Goal: Task Accomplishment & Management: Use online tool/utility

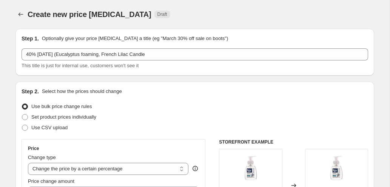
select select "percentage"
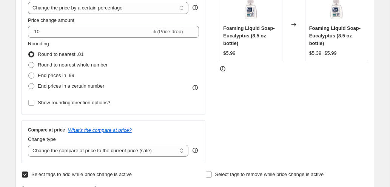
scroll to position [160, 0]
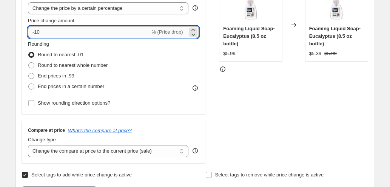
click at [66, 33] on input "-10" at bounding box center [89, 32] width 122 height 12
type input "-1"
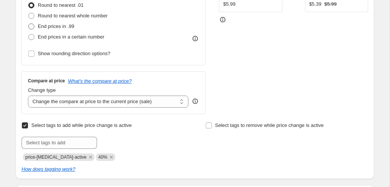
scroll to position [215, 0]
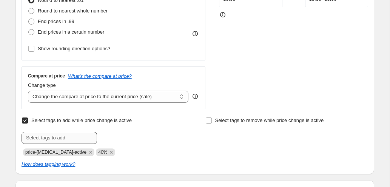
type input "-40"
click at [54, 139] on input "text" at bounding box center [60, 138] width 76 height 12
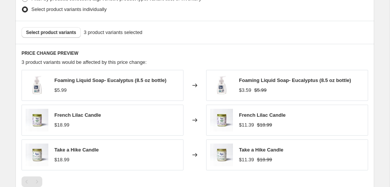
scroll to position [399, 0]
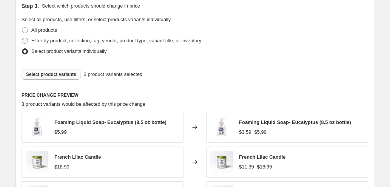
click at [66, 70] on button "Select product variants" at bounding box center [51, 74] width 59 height 11
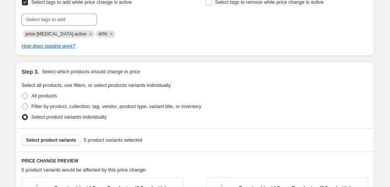
scroll to position [318, 0]
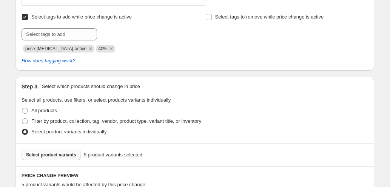
click at [67, 150] on button "Select product variants" at bounding box center [51, 155] width 59 height 11
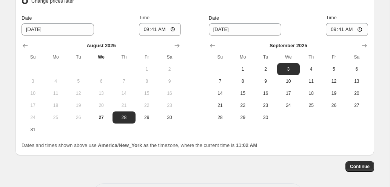
scroll to position [743, 0]
click at [100, 114] on button "27" at bounding box center [101, 118] width 23 height 12
type input "[DATE]"
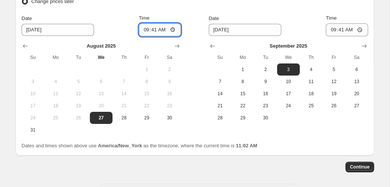
click at [146, 30] on input "09:41" at bounding box center [160, 29] width 42 height 13
type input "07:00"
click at [266, 69] on span "2" at bounding box center [265, 69] width 17 height 6
type input "[DATE]"
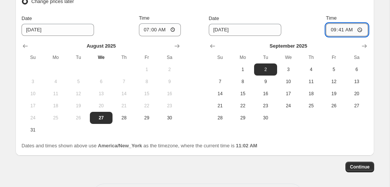
click at [332, 30] on input "09:41" at bounding box center [347, 29] width 42 height 13
type input "03:00"
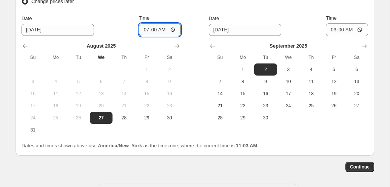
click at [161, 31] on input "07:00" at bounding box center [160, 29] width 42 height 13
type input "19:00"
click at [162, 8] on div "Change prices now Change prices later Date [DATE] Time 19:00 [DATE] Su Mo Tu We…" at bounding box center [101, 61] width 159 height 150
click at [354, 165] on span "Continue" at bounding box center [360, 167] width 20 height 6
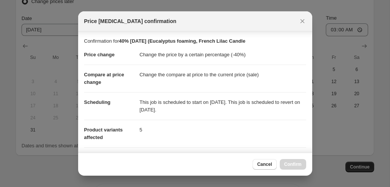
scroll to position [157, 0]
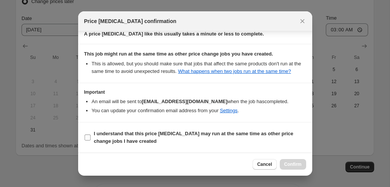
click at [155, 134] on b "I understand that this price [MEDICAL_DATA] may run at the same time as other p…" at bounding box center [193, 137] width 199 height 13
click at [91, 134] on input "I understand that this price [MEDICAL_DATA] may run at the same time as other p…" at bounding box center [88, 137] width 6 height 6
checkbox input "true"
click at [262, 161] on span "Cancel" at bounding box center [264, 164] width 15 height 6
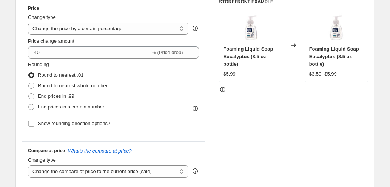
scroll to position [0, 0]
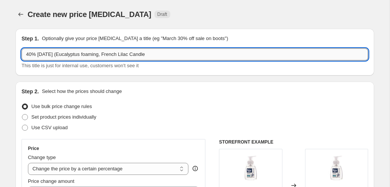
click at [165, 52] on input "40% [DATE] (Eucalyptus foaming, French Lilac Candle" at bounding box center [195, 54] width 347 height 12
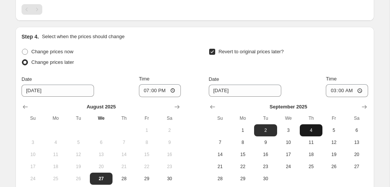
scroll to position [775, 0]
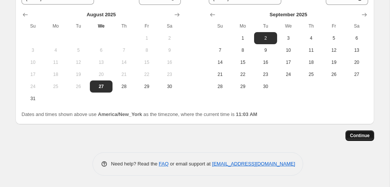
type input "40% [DATE] (Eucalyptus foaming, French Lilac Candle, Take A Hike Candle, Sea Ya…"
click at [363, 136] on span "Continue" at bounding box center [360, 136] width 20 height 6
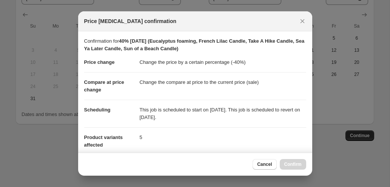
scroll to position [165, 0]
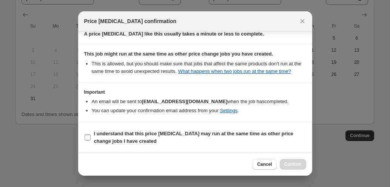
click at [132, 134] on b "I understand that this price [MEDICAL_DATA] may run at the same time as other p…" at bounding box center [193, 137] width 199 height 13
click at [91, 134] on input "I understand that this price [MEDICAL_DATA] may run at the same time as other p…" at bounding box center [88, 137] width 6 height 6
checkbox input "true"
click at [298, 164] on span "Confirm" at bounding box center [292, 164] width 17 height 6
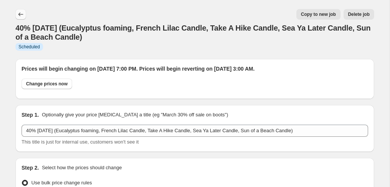
click at [22, 11] on icon "Price change jobs" at bounding box center [21, 15] width 8 height 8
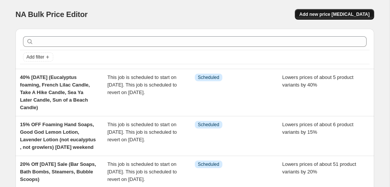
click at [319, 18] on button "Add new price [MEDICAL_DATA]" at bounding box center [334, 14] width 79 height 11
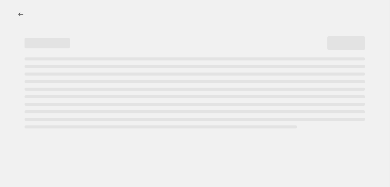
select select "percentage"
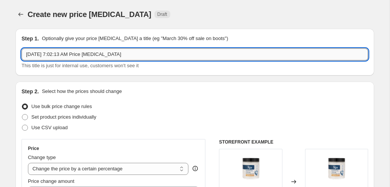
click at [71, 54] on input "[DATE] 7:02:13 AM Price [MEDICAL_DATA]" at bounding box center [195, 54] width 347 height 12
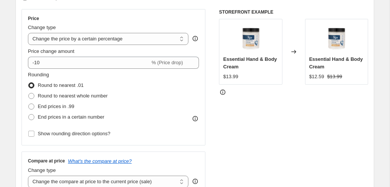
scroll to position [147, 0]
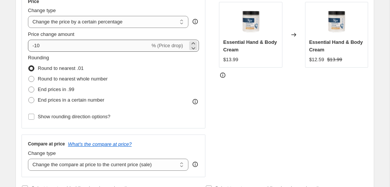
type input "20% off candles [DATE]"
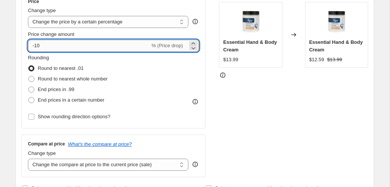
click at [36, 47] on input "-10" at bounding box center [89, 46] width 122 height 12
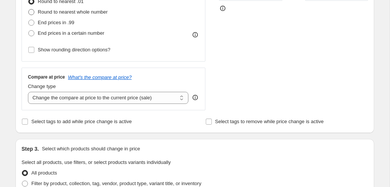
scroll to position [214, 0]
type input "-20"
click at [56, 120] on span "Select tags to add while price change is active" at bounding box center [81, 121] width 100 height 6
click at [28, 120] on input "Select tags to add while price change is active" at bounding box center [25, 121] width 6 height 6
checkbox input "true"
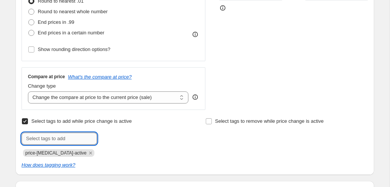
click at [55, 134] on input "text" at bounding box center [60, 139] width 76 height 12
type input "20%"
click at [117, 139] on span "20%" at bounding box center [118, 137] width 9 height 5
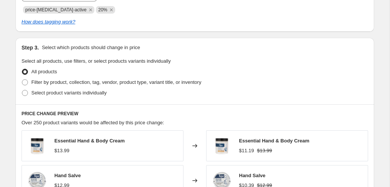
scroll to position [356, 0]
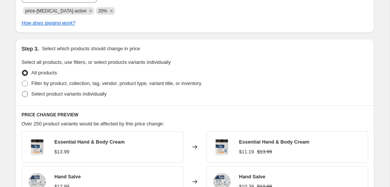
click at [62, 92] on span "Select product variants individually" at bounding box center [68, 94] width 75 height 6
click at [22, 91] on input "Select product variants individually" at bounding box center [22, 91] width 0 height 0
radio input "true"
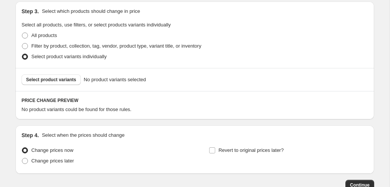
scroll to position [434, 0]
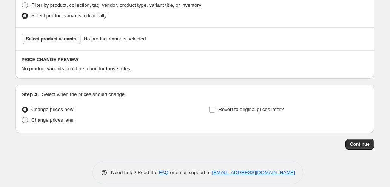
click at [69, 39] on span "Select product variants" at bounding box center [51, 39] width 50 height 6
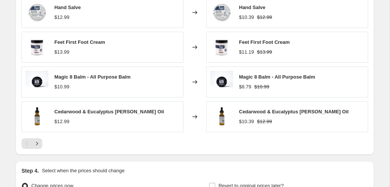
scroll to position [533, 0]
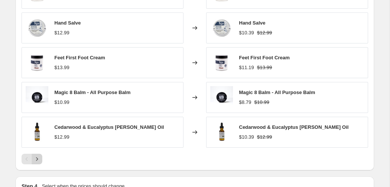
click at [37, 164] on button "Next" at bounding box center [37, 159] width 11 height 11
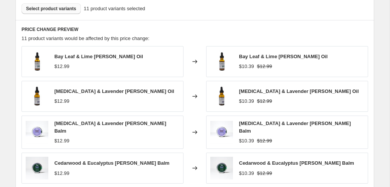
scroll to position [460, 0]
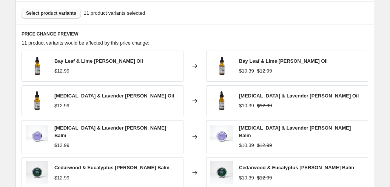
click at [64, 12] on span "Select product variants" at bounding box center [51, 13] width 50 height 6
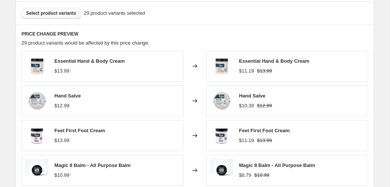
scroll to position [633, 0]
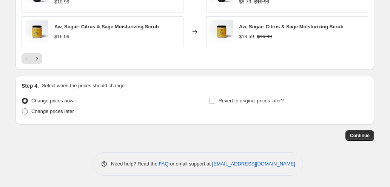
click at [71, 110] on span "Change prices later" at bounding box center [52, 111] width 43 height 6
click at [22, 109] on input "Change prices later" at bounding box center [22, 108] width 0 height 0
radio input "true"
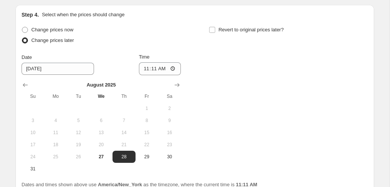
scroll to position [705, 0]
click at [102, 154] on span "27" at bounding box center [101, 156] width 17 height 6
type input "[DATE]"
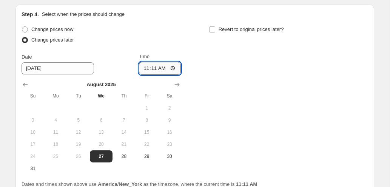
click at [144, 70] on input "11:11" at bounding box center [160, 68] width 42 height 13
click at [162, 69] on input "07:00" at bounding box center [160, 68] width 42 height 13
type input "19:00"
click at [213, 28] on input "Revert to original prices later?" at bounding box center [212, 29] width 6 height 6
checkbox input "true"
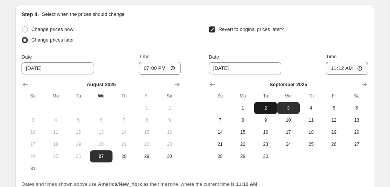
click at [269, 112] on button "2" at bounding box center [265, 108] width 23 height 12
type input "[DATE]"
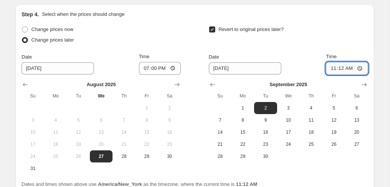
click at [331, 69] on input "11:12" at bounding box center [347, 68] width 42 height 13
type input "03:00"
click at [333, 37] on div "Revert to original prices later?" at bounding box center [288, 35] width 159 height 23
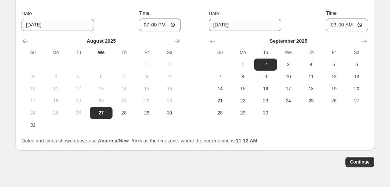
scroll to position [775, 0]
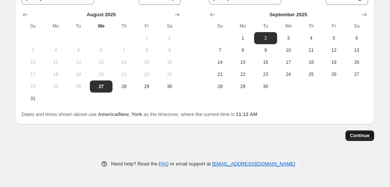
click at [355, 139] on button "Continue" at bounding box center [360, 135] width 29 height 11
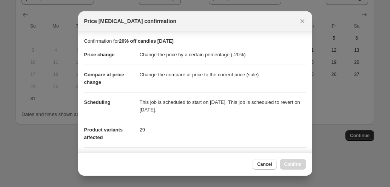
scroll to position [157, 0]
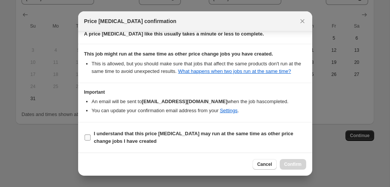
click at [113, 131] on b "I understand that this price [MEDICAL_DATA] may run at the same time as other p…" at bounding box center [193, 137] width 199 height 13
click at [91, 134] on input "I understand that this price [MEDICAL_DATA] may run at the same time as other p…" at bounding box center [88, 137] width 6 height 6
checkbox input "true"
click at [292, 162] on span "Confirm" at bounding box center [292, 164] width 17 height 6
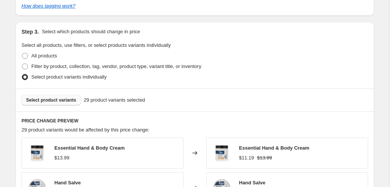
scroll to position [402, 0]
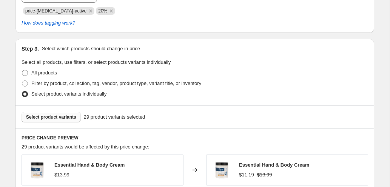
click at [56, 117] on span "Select product variants" at bounding box center [51, 117] width 50 height 6
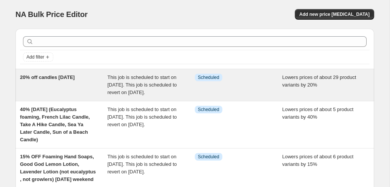
click at [73, 76] on span "20% off candles [DATE]" at bounding box center [47, 77] width 55 height 6
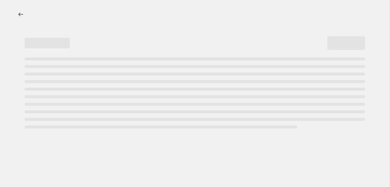
select select "percentage"
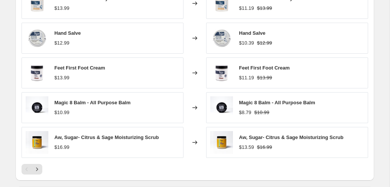
scroll to position [568, 0]
click at [41, 168] on button "Next" at bounding box center [37, 169] width 11 height 11
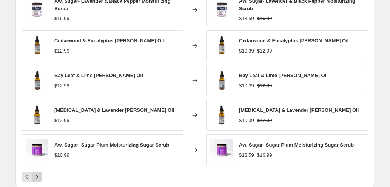
scroll to position [569, 0]
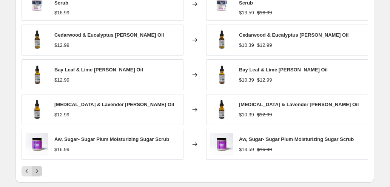
click at [40, 172] on icon "Next" at bounding box center [37, 171] width 8 height 8
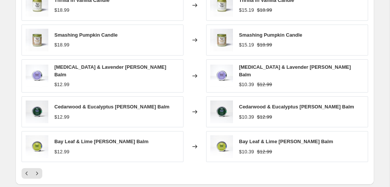
scroll to position [576, 0]
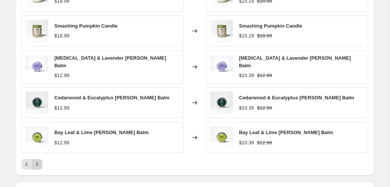
click at [40, 164] on icon "Next" at bounding box center [37, 164] width 8 height 8
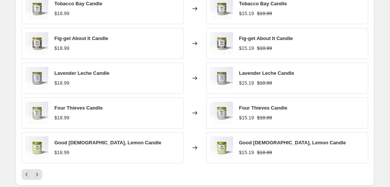
scroll to position [573, 0]
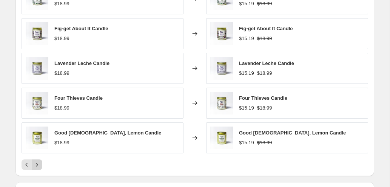
click at [39, 159] on button "Next" at bounding box center [37, 164] width 11 height 11
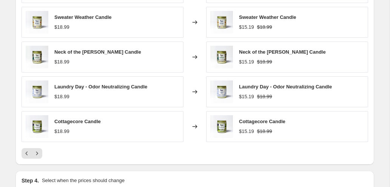
scroll to position [589, 0]
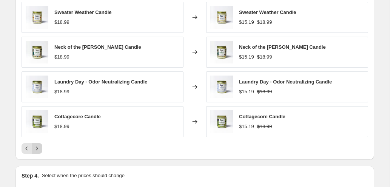
click at [39, 144] on button "Next" at bounding box center [37, 148] width 11 height 11
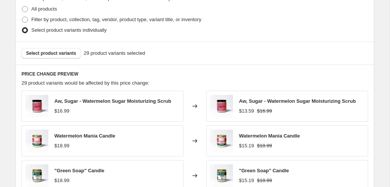
scroll to position [464, 0]
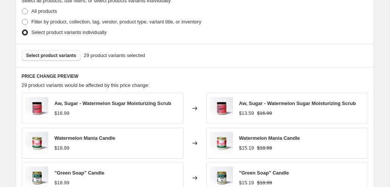
click at [67, 53] on span "Select product variants" at bounding box center [51, 55] width 50 height 6
click at [67, 57] on span "Select product variants" at bounding box center [51, 55] width 50 height 6
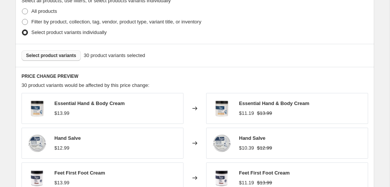
click at [69, 59] on button "Select product variants" at bounding box center [51, 55] width 59 height 11
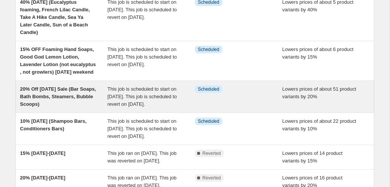
scroll to position [116, 0]
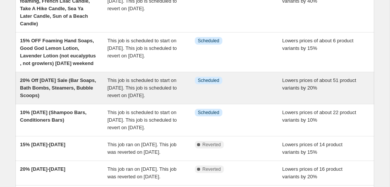
click at [59, 123] on span "10% [DATE] (Shampoo Bars, Conditioners Bars)" at bounding box center [53, 116] width 66 height 13
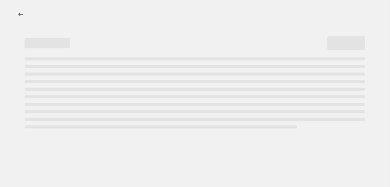
select select "percentage"
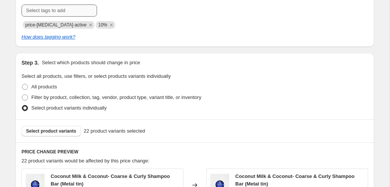
scroll to position [403, 0]
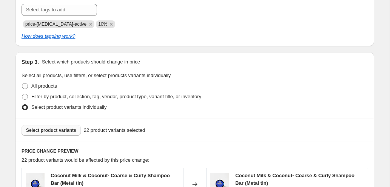
click at [62, 135] on button "Select product variants" at bounding box center [51, 130] width 59 height 11
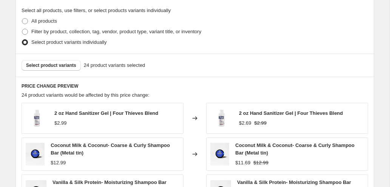
scroll to position [844, 0]
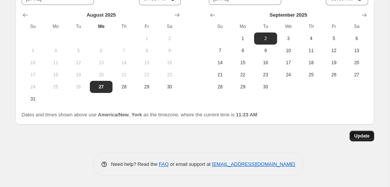
click at [366, 133] on span "Update" at bounding box center [361, 136] width 15 height 6
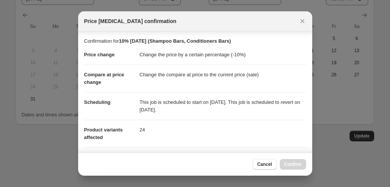
scroll to position [157, 0]
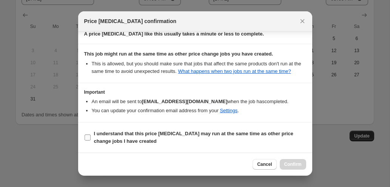
click at [140, 134] on b "I understand that this price [MEDICAL_DATA] may run at the same time as other p…" at bounding box center [193, 137] width 199 height 13
click at [91, 134] on input "I understand that this price [MEDICAL_DATA] may run at the same time as other p…" at bounding box center [88, 137] width 6 height 6
checkbox input "true"
click at [289, 163] on span "Confirm" at bounding box center [292, 164] width 17 height 6
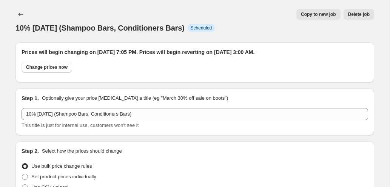
scroll to position [844, 0]
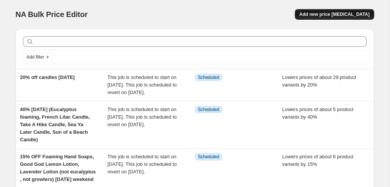
click at [338, 12] on span "Add new price [MEDICAL_DATA]" at bounding box center [334, 14] width 70 height 6
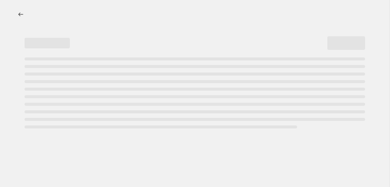
select select "percentage"
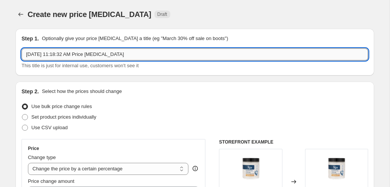
click at [123, 57] on input "Aug 27, 2025, 11:18:32 AM Price change job" at bounding box center [195, 54] width 347 height 12
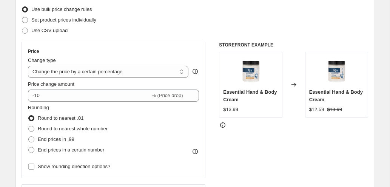
scroll to position [102, 0]
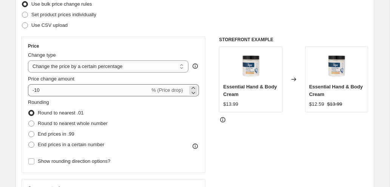
type input "25% Off Chamomile and Rosemary Lotion"
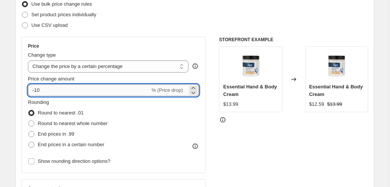
click at [80, 90] on input "-10" at bounding box center [89, 90] width 122 height 12
type input "-1"
type input "-4"
type input "-25"
click at [232, 130] on div "STOREFRONT EXAMPLE Essential Hand & Body Cream $13.99 Changed to Essential Hand…" at bounding box center [293, 129] width 149 height 185
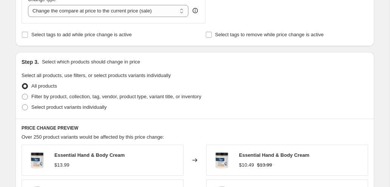
scroll to position [302, 0]
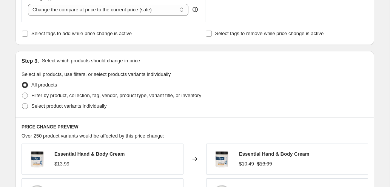
click at [91, 108] on span "Select product variants individually" at bounding box center [68, 106] width 75 height 6
click at [22, 103] on input "Select product variants individually" at bounding box center [22, 103] width 0 height 0
radio input "true"
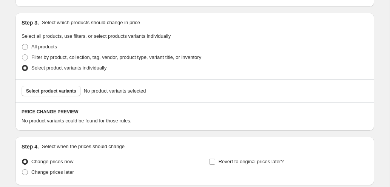
scroll to position [344, 0]
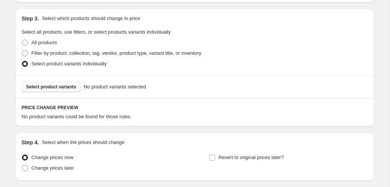
click at [70, 88] on span "Select product variants" at bounding box center [51, 87] width 50 height 6
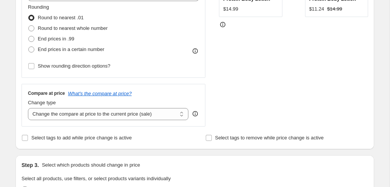
scroll to position [163, 0]
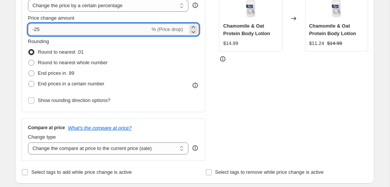
click at [42, 29] on input "-25" at bounding box center [89, 29] width 122 height 12
type input "-2"
type input "-30"
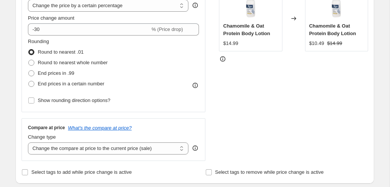
click at [213, 81] on div "Price Change type Change the price to a certain amount Change the price by a ce…" at bounding box center [195, 68] width 347 height 185
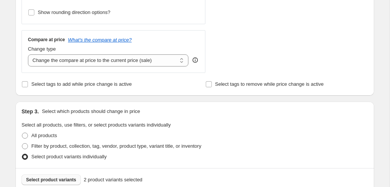
scroll to position [252, 0]
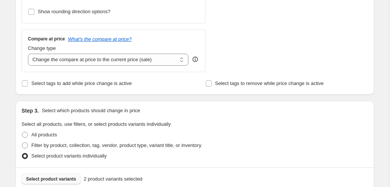
click at [59, 183] on button "Select product variants" at bounding box center [51, 179] width 59 height 11
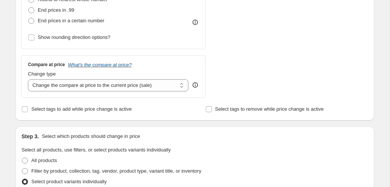
scroll to position [197, 0]
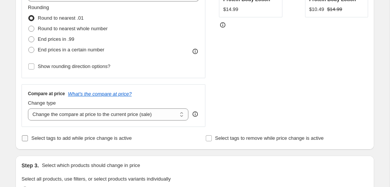
click at [46, 135] on span "Select tags to add while price change is active" at bounding box center [81, 138] width 100 height 6
click at [28, 135] on input "Select tags to add while price change is active" at bounding box center [25, 138] width 6 height 6
checkbox input "true"
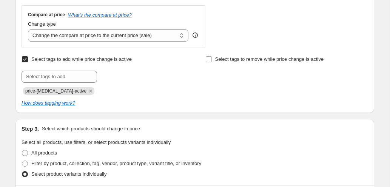
scroll to position [277, 0]
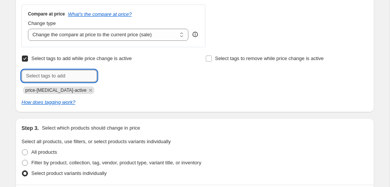
click at [50, 80] on input "text" at bounding box center [60, 76] width 76 height 12
type input "30%"
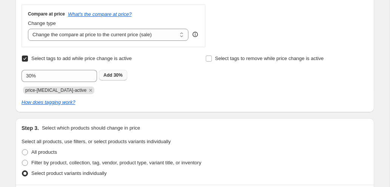
click at [115, 76] on span "30%" at bounding box center [118, 75] width 9 height 5
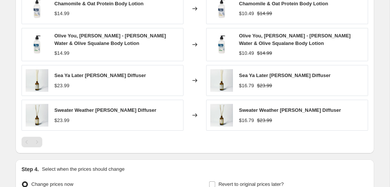
scroll to position [601, 0]
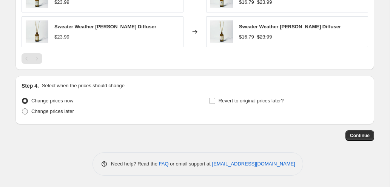
click at [65, 114] on span "Change prices later" at bounding box center [52, 111] width 43 height 6
click at [22, 109] on input "Change prices later" at bounding box center [22, 108] width 0 height 0
radio input "true"
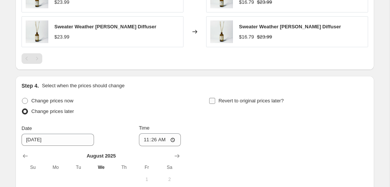
click at [213, 99] on input "Revert to original prices later?" at bounding box center [212, 101] width 6 height 6
checkbox input "true"
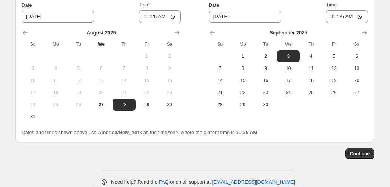
scroll to position [724, 0]
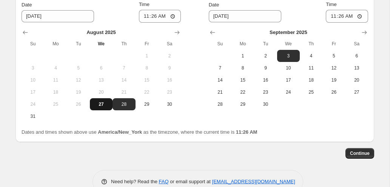
click at [105, 106] on span "27" at bounding box center [101, 104] width 17 height 6
type input "[DATE]"
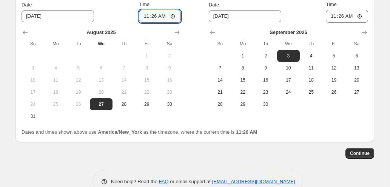
click at [145, 15] on input "11:26" at bounding box center [160, 16] width 42 height 13
type input "19:00"
click at [269, 55] on span "2" at bounding box center [265, 56] width 17 height 6
type input "[DATE]"
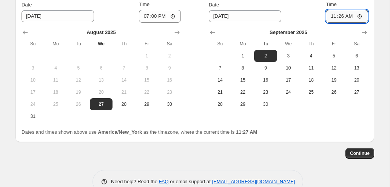
click at [333, 18] on input "11:26" at bounding box center [347, 16] width 42 height 13
type input "03:00"
click at [365, 149] on button "Continue" at bounding box center [360, 153] width 29 height 11
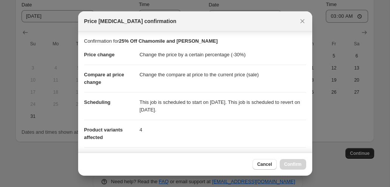
scroll to position [157, 0]
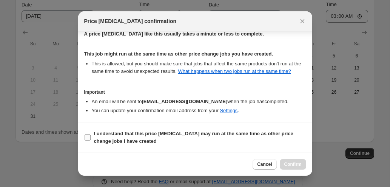
click at [106, 140] on b "I understand that this price [MEDICAL_DATA] may run at the same time as other p…" at bounding box center [193, 137] width 199 height 13
click at [91, 140] on input "I understand that this price [MEDICAL_DATA] may run at the same time as other p…" at bounding box center [88, 137] width 6 height 6
checkbox input "true"
click at [296, 163] on span "Confirm" at bounding box center [292, 164] width 17 height 6
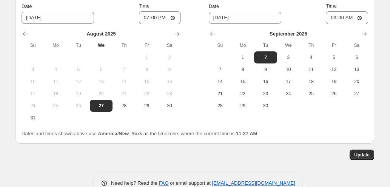
scroll to position [802, 0]
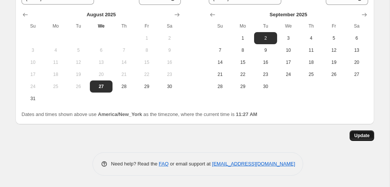
click at [362, 136] on span "Update" at bounding box center [361, 136] width 15 height 6
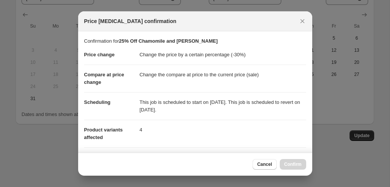
scroll to position [157, 0]
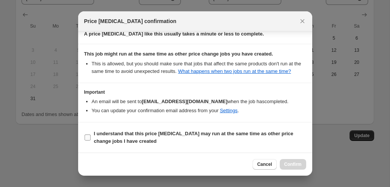
click at [137, 134] on b "I understand that this price [MEDICAL_DATA] may run at the same time as other p…" at bounding box center [193, 137] width 199 height 13
click at [91, 134] on input "I understand that this price [MEDICAL_DATA] may run at the same time as other p…" at bounding box center [88, 137] width 6 height 6
checkbox input "true"
click at [289, 164] on span "Confirm" at bounding box center [292, 164] width 17 height 6
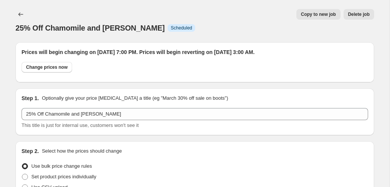
scroll to position [802, 0]
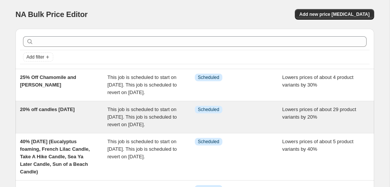
click at [82, 110] on div "20% off candles Labor Day 2025 This job is scheduled to start on August 27, 202…" at bounding box center [194, 117] width 359 height 32
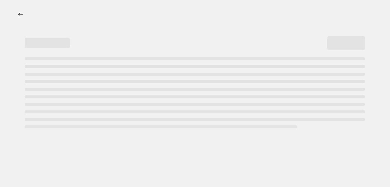
select select "percentage"
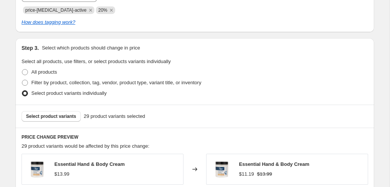
scroll to position [411, 0]
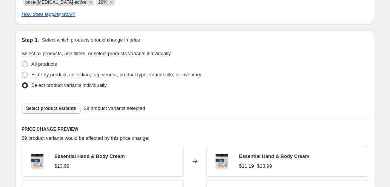
click at [70, 107] on span "Select product variants" at bounding box center [51, 108] width 50 height 6
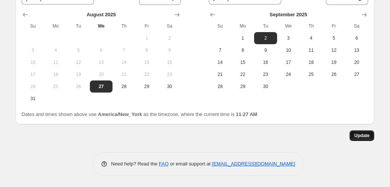
click at [363, 133] on span "Update" at bounding box center [361, 136] width 15 height 6
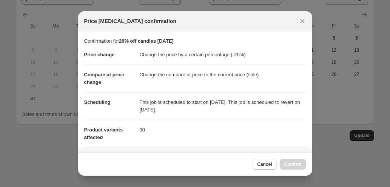
scroll to position [157, 0]
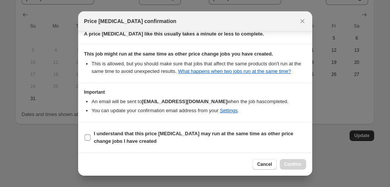
click at [191, 139] on span "I understand that this price [MEDICAL_DATA] may run at the same time as other p…" at bounding box center [200, 137] width 212 height 15
click at [91, 139] on input "I understand that this price [MEDICAL_DATA] may run at the same time as other p…" at bounding box center [88, 137] width 6 height 6
checkbox input "true"
click at [283, 164] on button "Confirm" at bounding box center [293, 164] width 26 height 11
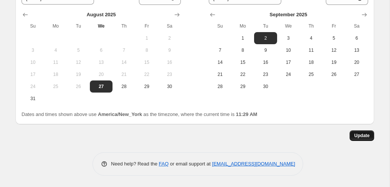
click at [371, 136] on button "Update" at bounding box center [362, 135] width 25 height 11
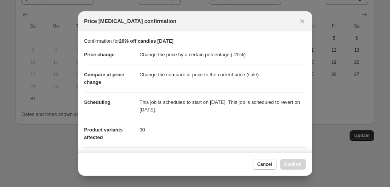
scroll to position [157, 0]
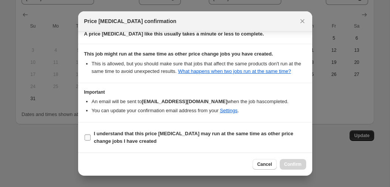
click at [125, 134] on b "I understand that this price [MEDICAL_DATA] may run at the same time as other p…" at bounding box center [193, 137] width 199 height 13
click at [91, 134] on input "I understand that this price [MEDICAL_DATA] may run at the same time as other p…" at bounding box center [88, 137] width 6 height 6
checkbox input "true"
click at [299, 163] on span "Confirm" at bounding box center [292, 164] width 17 height 6
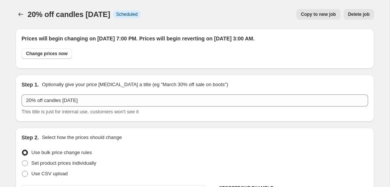
scroll to position [821, 0]
